Goal: Check status: Check status

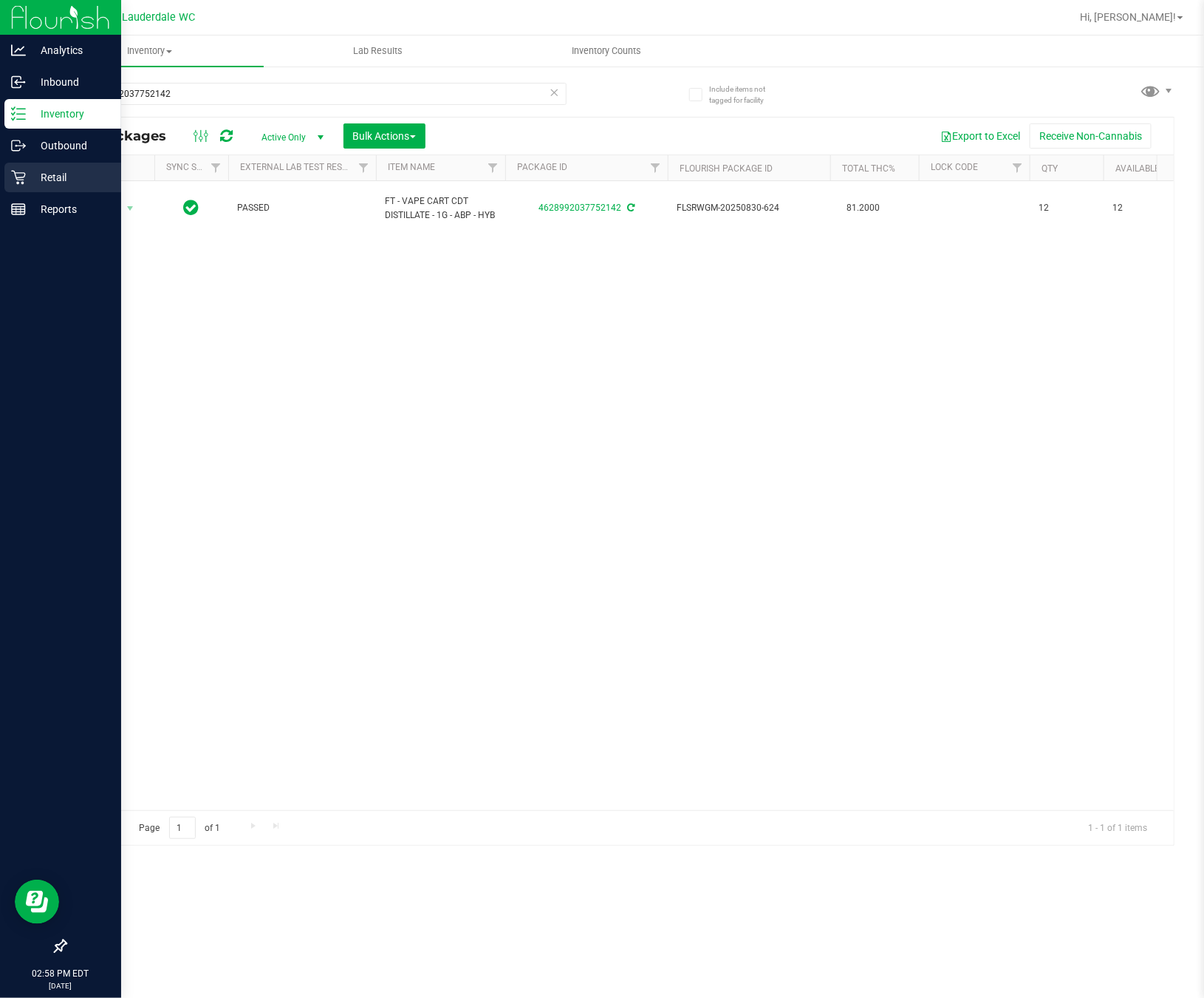
click at [16, 179] on icon at bounding box center [18, 178] width 14 height 14
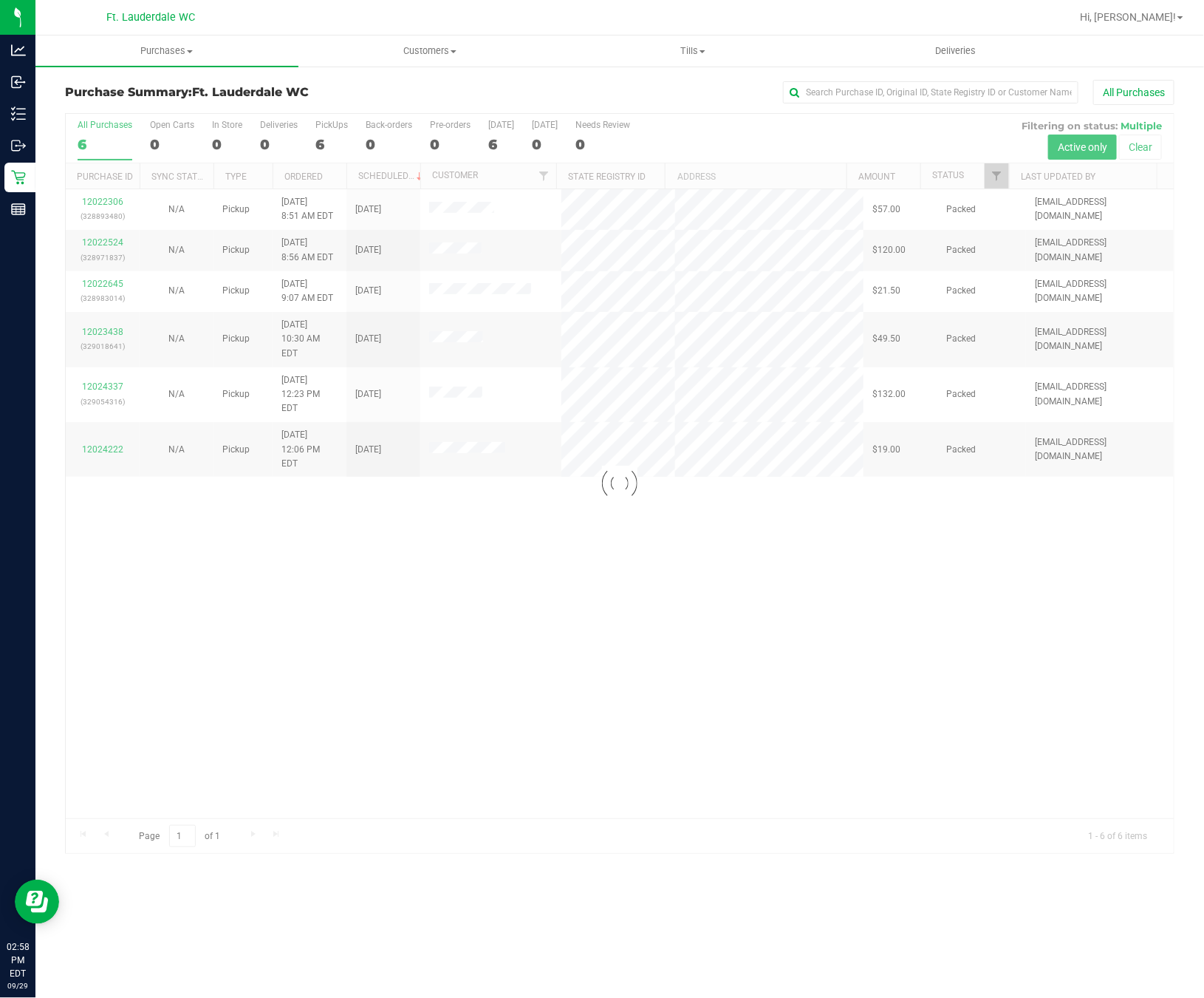
click at [898, 541] on div at bounding box center [619, 483] width 1108 height 739
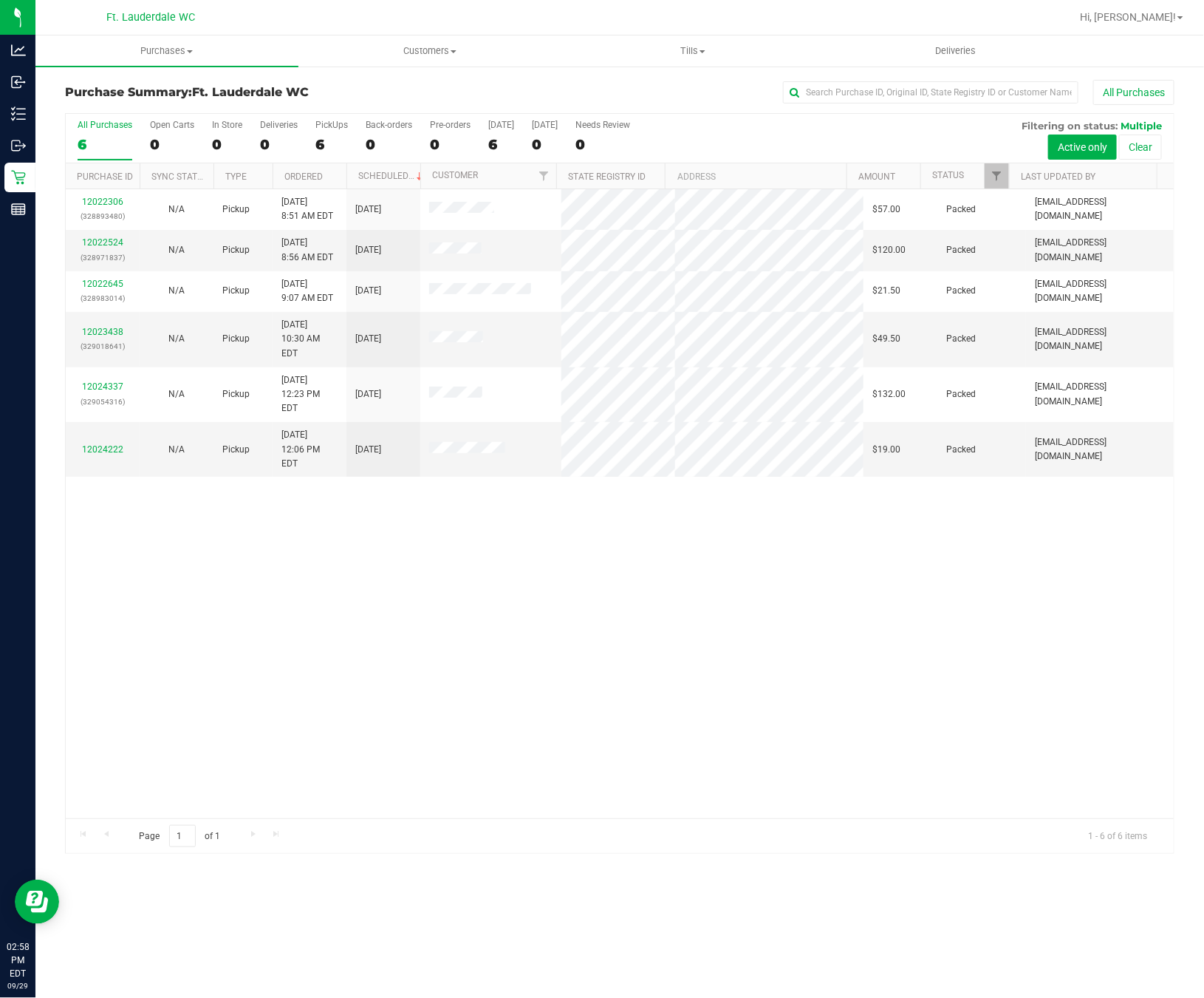
click at [898, 541] on div "12022306 (328893480) N/A Pickup [DATE] 8:51 AM EDT 9/29/2025 $57.00 Packed [EMA…" at bounding box center [619, 503] width 1108 height 629
click at [905, 542] on div "12022306 (328893480) N/A Pickup [DATE] 8:51 AM EDT 9/29/2025 $57.00 Packed [EMA…" at bounding box center [619, 503] width 1108 height 629
click at [317, 144] on div "6" at bounding box center [331, 144] width 33 height 17
click at [0, 0] on input "PickUps 6" at bounding box center [0, 0] width 0 height 0
